Goal: Find specific page/section: Find specific page/section

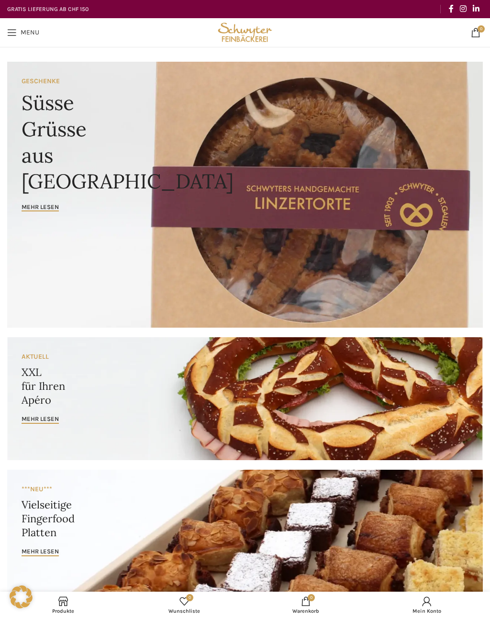
click at [11, 35] on span "Open mobile menu" at bounding box center [12, 33] width 10 height 10
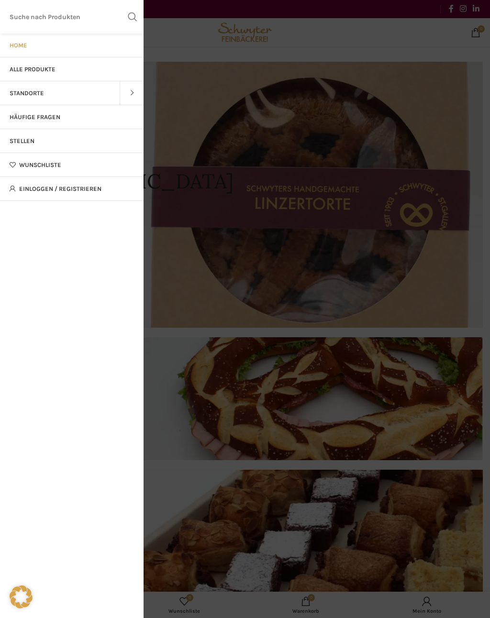
click at [26, 91] on span "Standorte" at bounding box center [27, 93] width 34 height 8
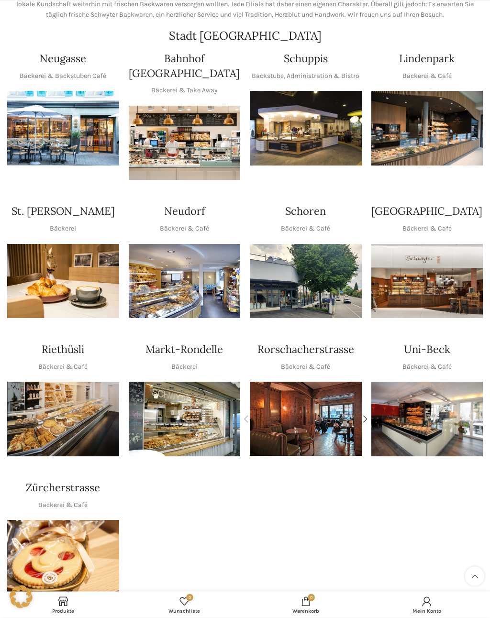
scroll to position [133, 0]
click at [278, 122] on img "1 / 1" at bounding box center [306, 128] width 112 height 75
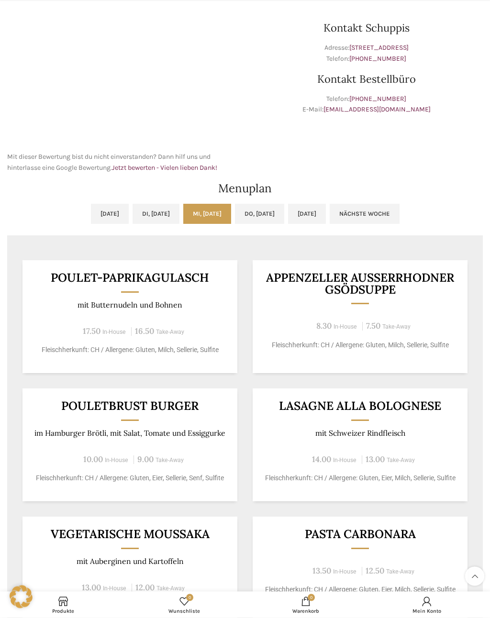
scroll to position [264, 0]
click at [269, 206] on link "Do, 16.10.2025" at bounding box center [259, 214] width 49 height 20
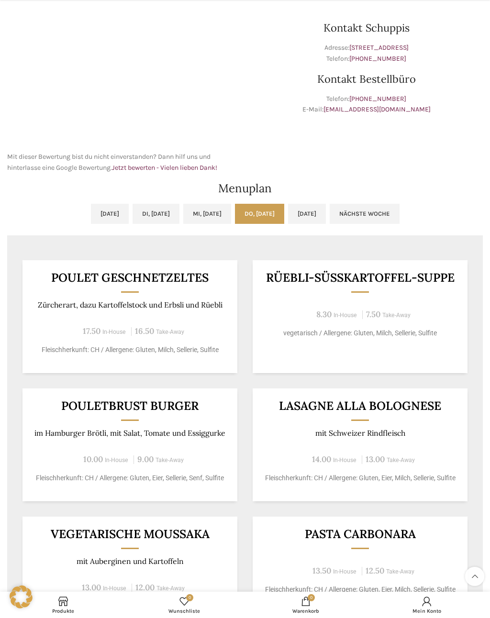
click at [318, 210] on link "Fr, 17.10.2025" at bounding box center [307, 214] width 38 height 20
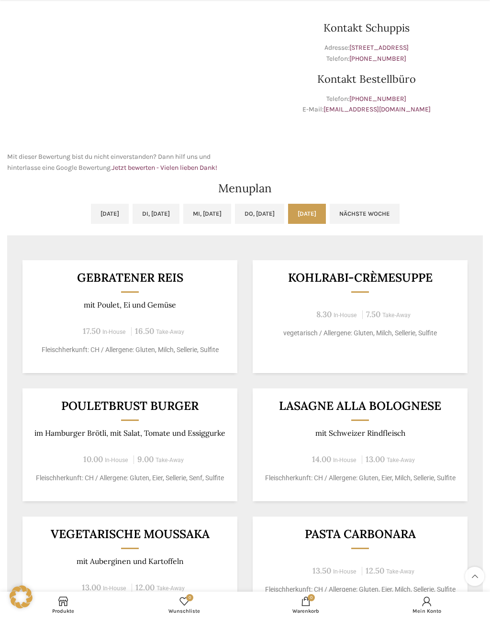
click at [400, 213] on link "Nächste Woche" at bounding box center [365, 214] width 70 height 20
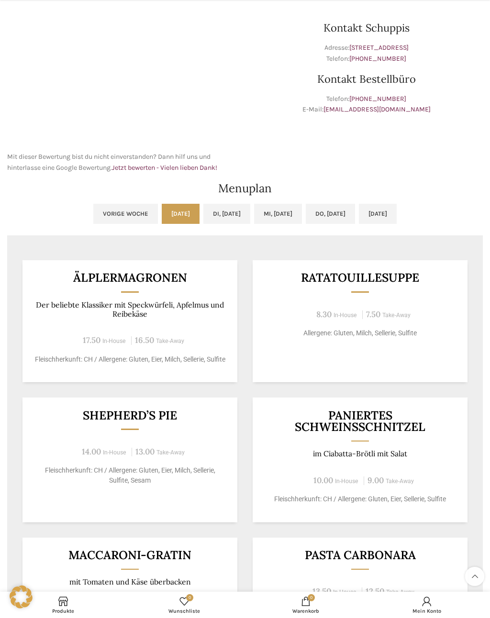
click at [205, 209] on link "Di, 21.10.2025" at bounding box center [226, 214] width 47 height 20
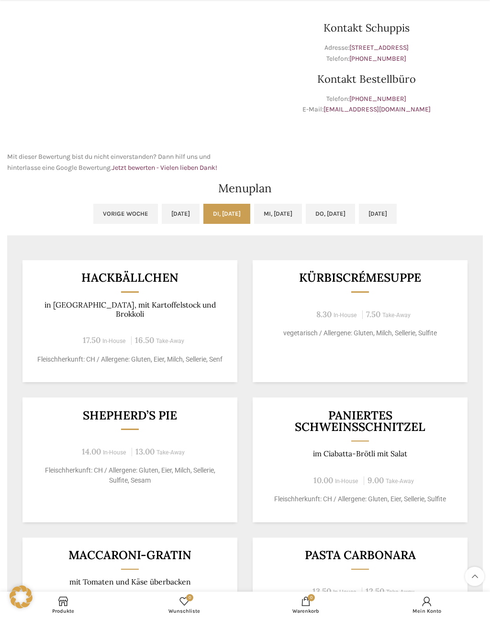
click at [277, 219] on link "Mi, 22.10.2025" at bounding box center [278, 214] width 48 height 20
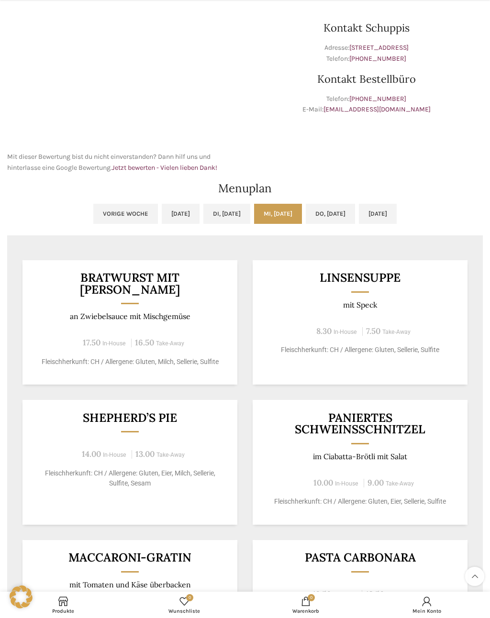
click at [338, 216] on link "Do, 23.10.2025" at bounding box center [330, 214] width 49 height 20
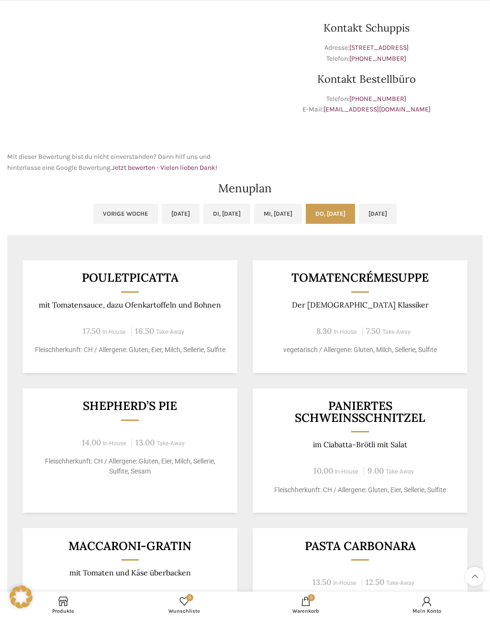
click at [397, 204] on link "Fr, 24.10.2025" at bounding box center [378, 214] width 38 height 20
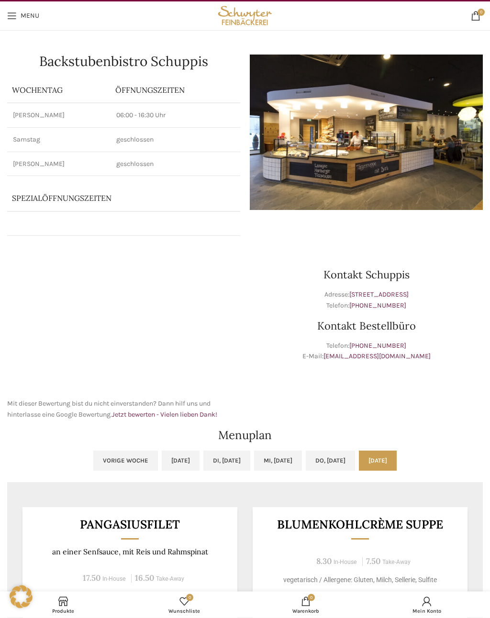
scroll to position [0, 0]
